Goal: Use online tool/utility: Utilize a website feature to perform a specific function

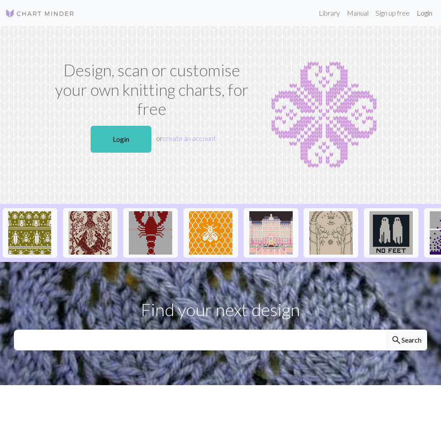
click at [426, 14] on link "Login" at bounding box center [424, 12] width 23 height 17
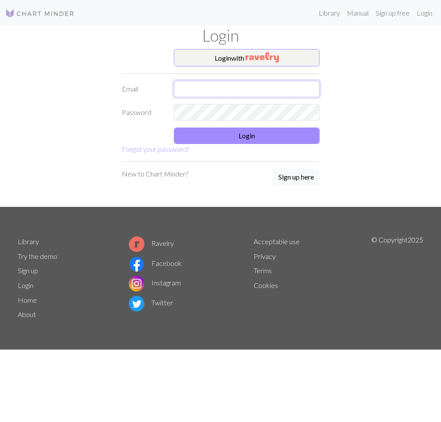
type input "[EMAIL_ADDRESS][DOMAIN_NAME]"
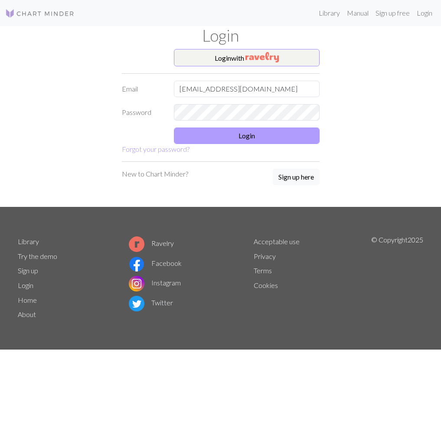
click at [242, 137] on button "Login" at bounding box center [247, 136] width 146 height 16
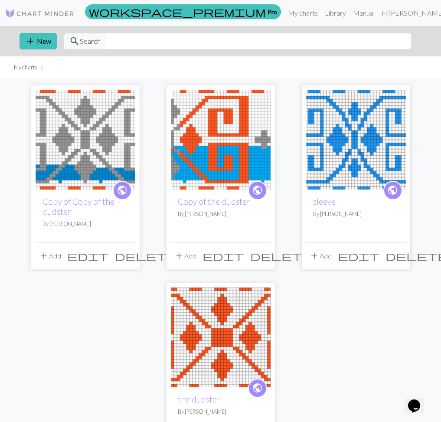
click at [197, 146] on img at bounding box center [221, 140] width 100 height 100
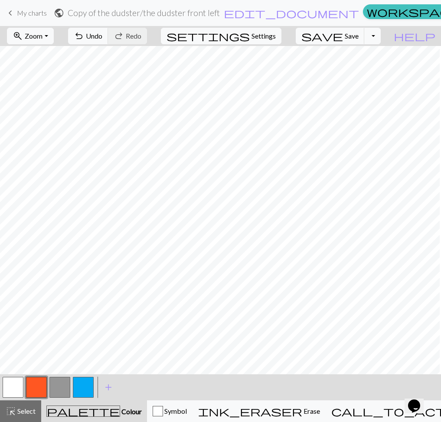
scroll to position [0, 288]
click at [343, 41] on span "save" at bounding box center [322, 36] width 42 height 12
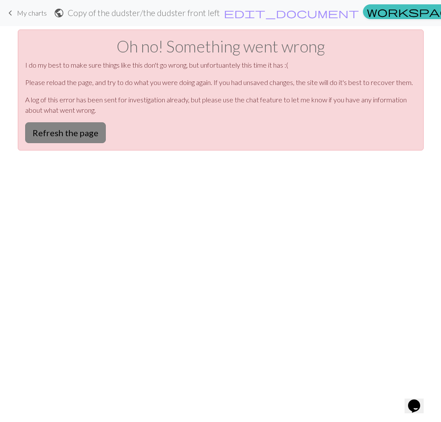
click at [73, 141] on button "Refresh the page" at bounding box center [65, 132] width 81 height 21
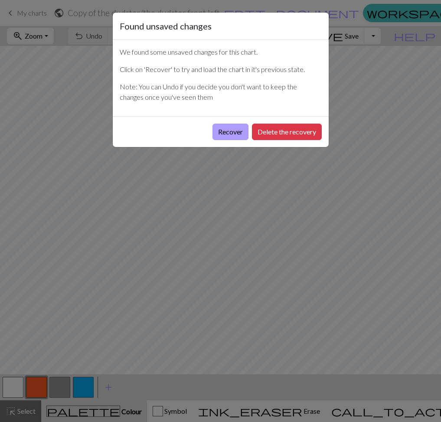
click at [223, 126] on button "Recover" at bounding box center [231, 132] width 36 height 16
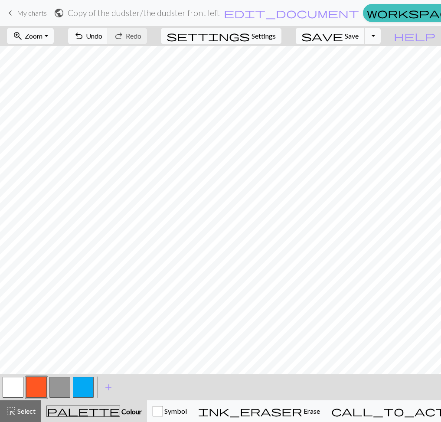
click at [343, 39] on span "save" at bounding box center [322, 36] width 42 height 12
